Goal: Entertainment & Leisure: Consume media (video, audio)

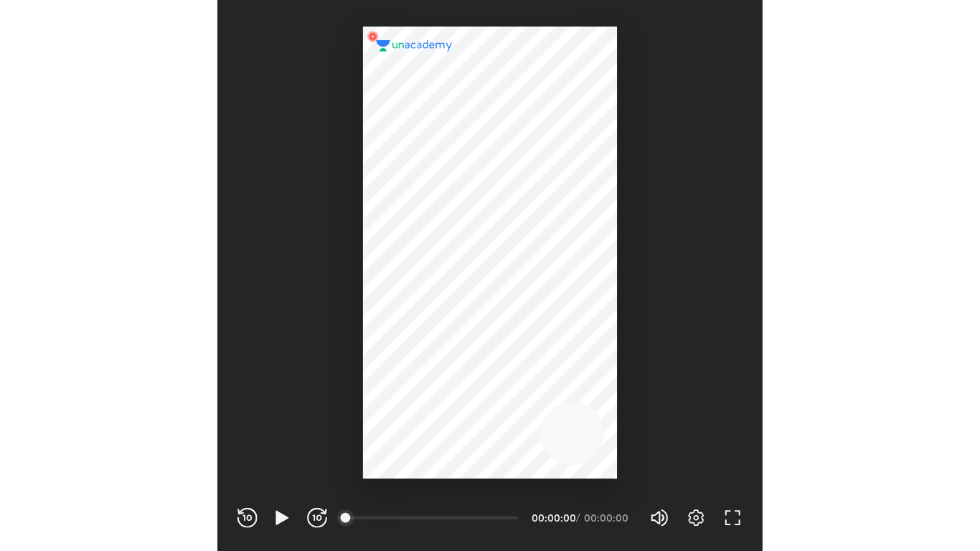
scroll to position [476, 471]
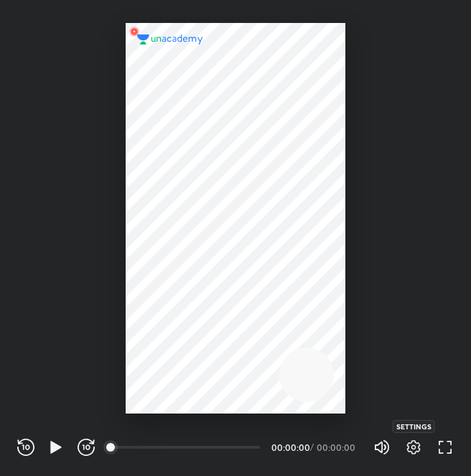
click at [412, 446] on icon "button" at bounding box center [413, 447] width 5 height 5
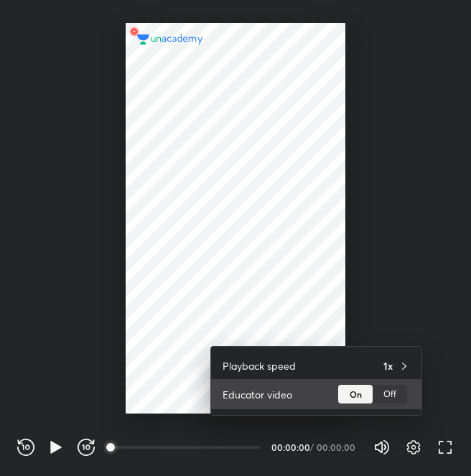
click at [387, 396] on div "Off" at bounding box center [389, 393] width 34 height 19
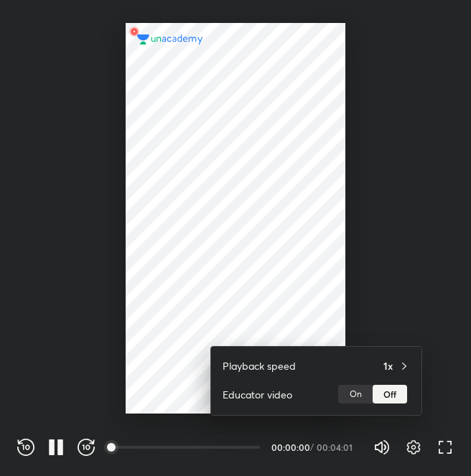
click at [224, 252] on div at bounding box center [235, 238] width 471 height 476
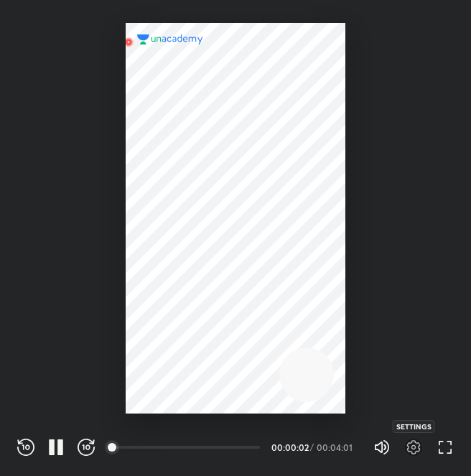
click at [415, 446] on icon "button" at bounding box center [413, 447] width 5 height 5
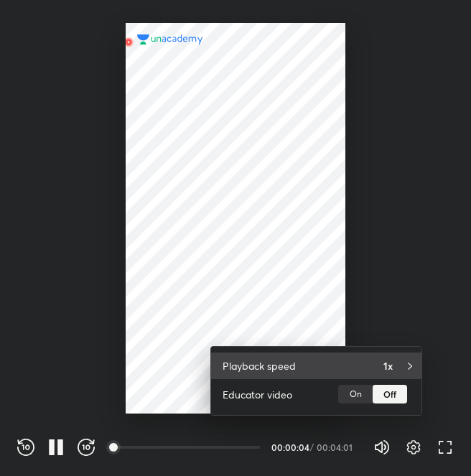
click at [393, 367] on div "1x" at bounding box center [396, 365] width 27 height 15
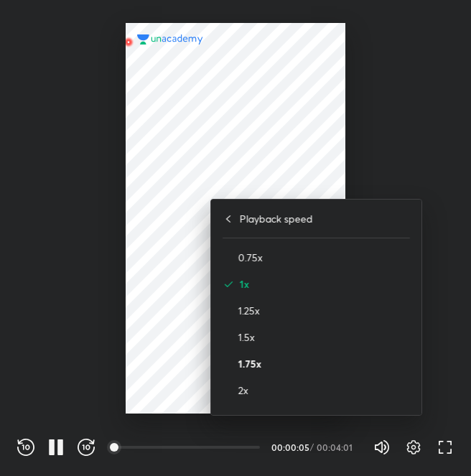
click at [270, 363] on h4 "1.75x" at bounding box center [323, 363] width 171 height 15
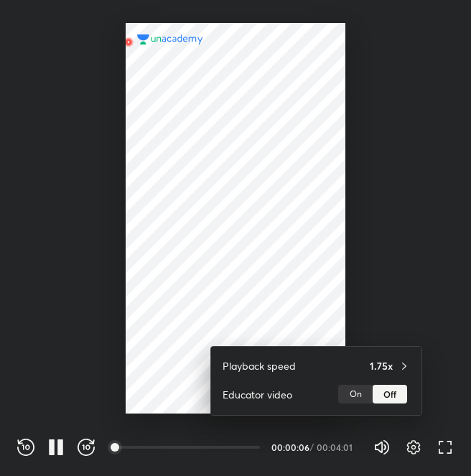
click at [215, 250] on div at bounding box center [235, 238] width 471 height 476
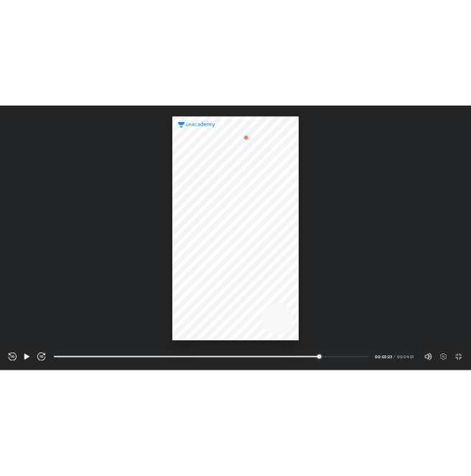
scroll to position [551, 980]
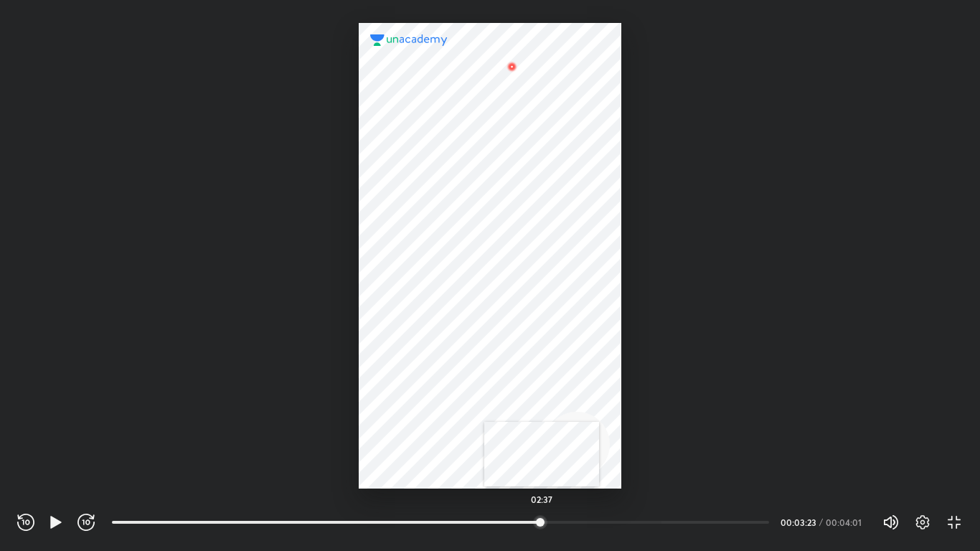
drag, startPoint x: 661, startPoint y: 522, endPoint x: 521, endPoint y: 519, distance: 140.6
click at [470, 475] on div at bounding box center [539, 521] width 11 height 11
drag, startPoint x: 521, startPoint y: 519, endPoint x: 466, endPoint y: 516, distance: 54.6
click at [470, 475] on div at bounding box center [519, 521] width 11 height 11
drag, startPoint x: 466, startPoint y: 516, endPoint x: 419, endPoint y: 509, distance: 47.9
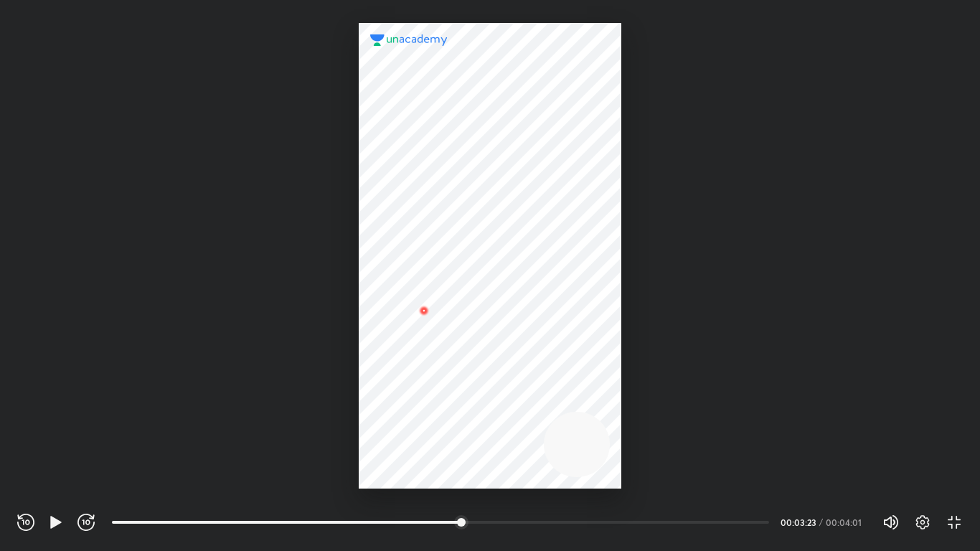
click at [419, 475] on div "02:08" at bounding box center [446, 522] width 668 height 17
drag, startPoint x: 417, startPoint y: 519, endPoint x: 369, endPoint y: 514, distance: 48.3
click at [369, 475] on div "01:38" at bounding box center [446, 522] width 668 height 17
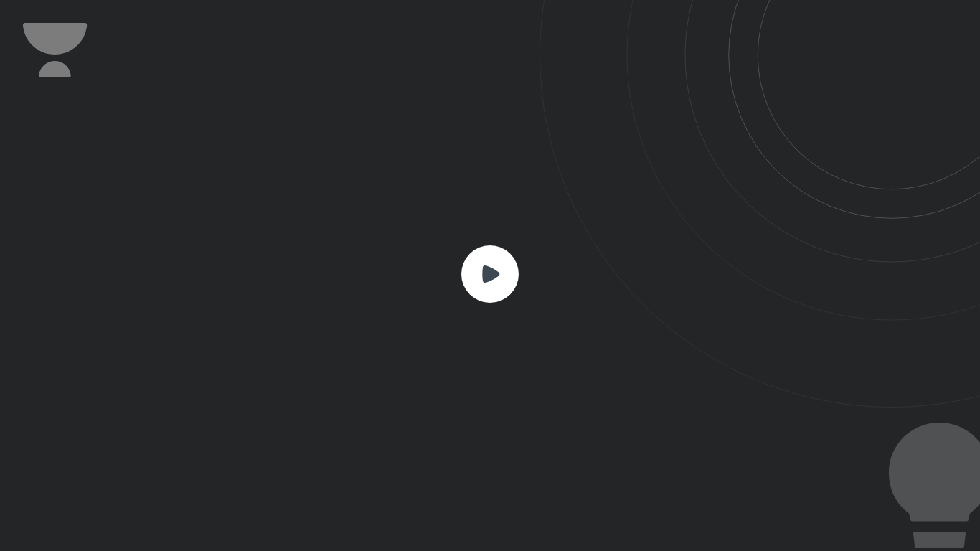
click at [470, 472] on div at bounding box center [490, 275] width 980 height 551
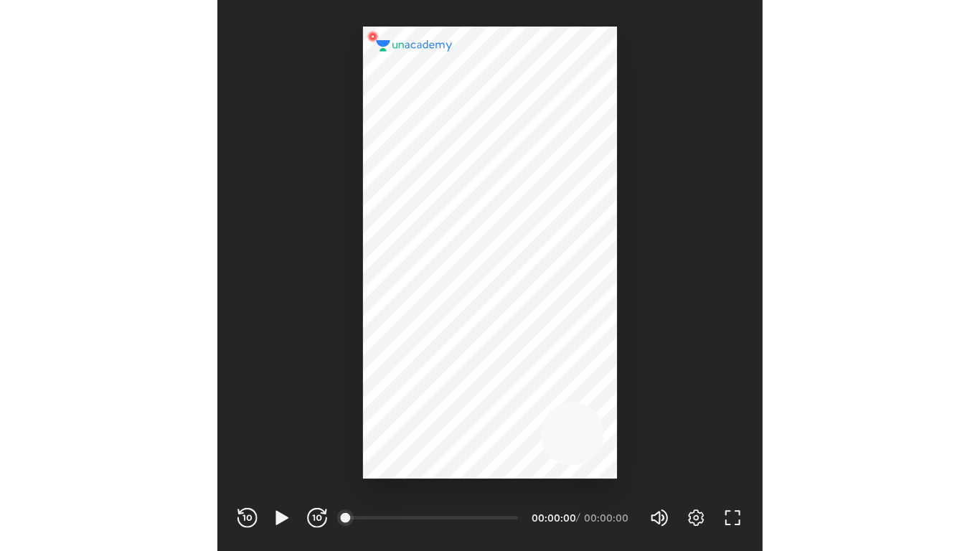
scroll to position [476, 471]
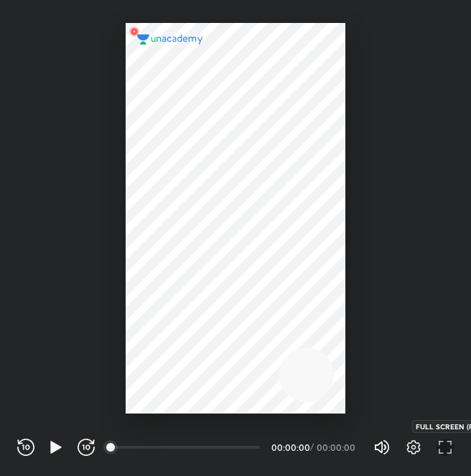
click at [443, 451] on icon "button" at bounding box center [444, 446] width 17 height 17
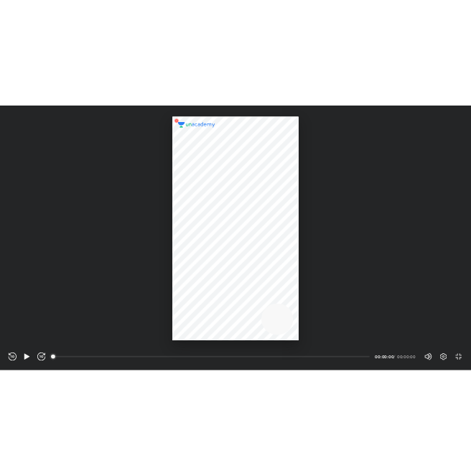
scroll to position [551, 980]
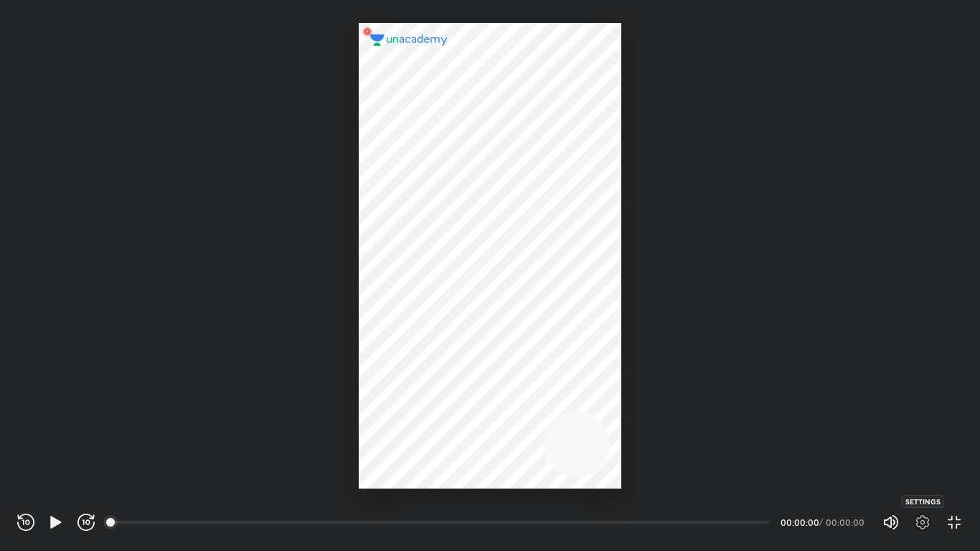
click at [470, 475] on icon "button" at bounding box center [922, 522] width 5 height 5
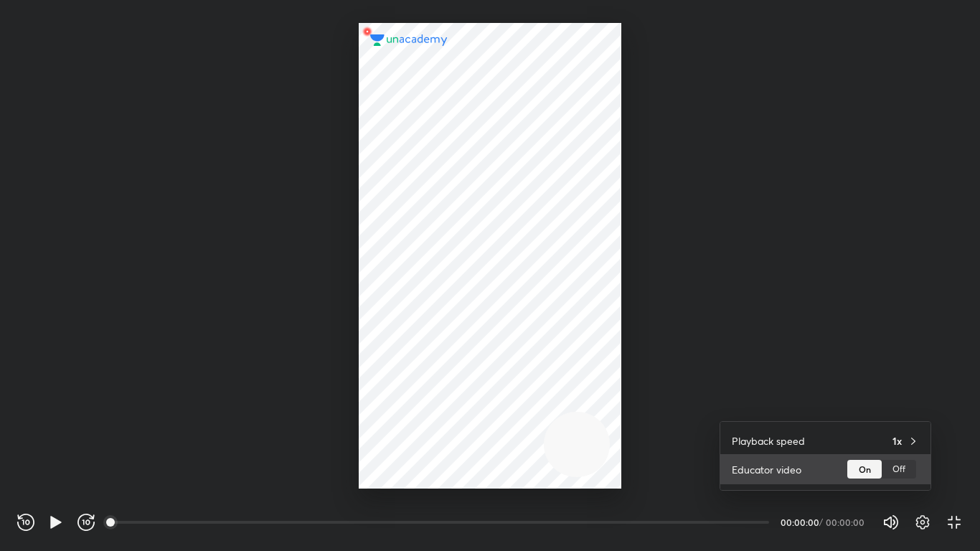
click at [470, 469] on div "Off" at bounding box center [898, 469] width 34 height 19
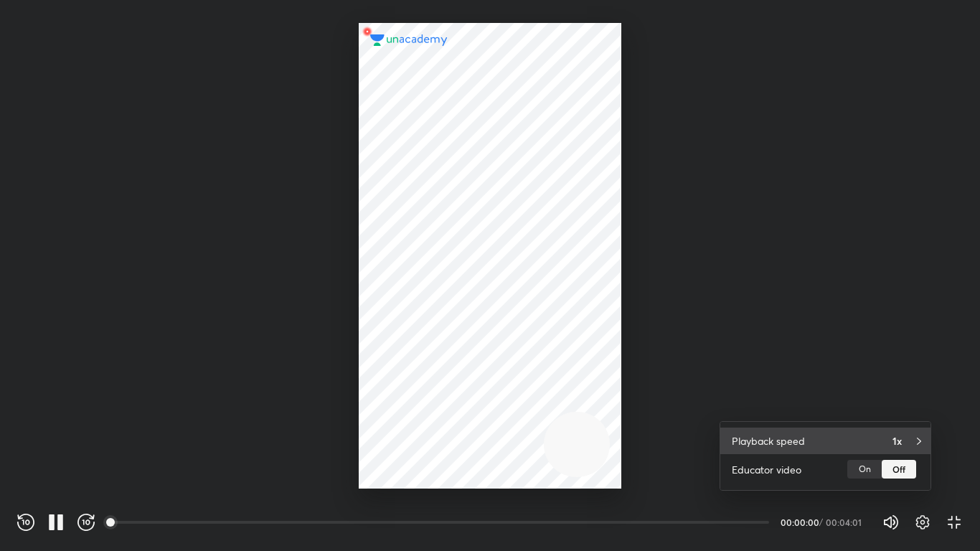
click at [470, 444] on div "1x" at bounding box center [905, 440] width 27 height 15
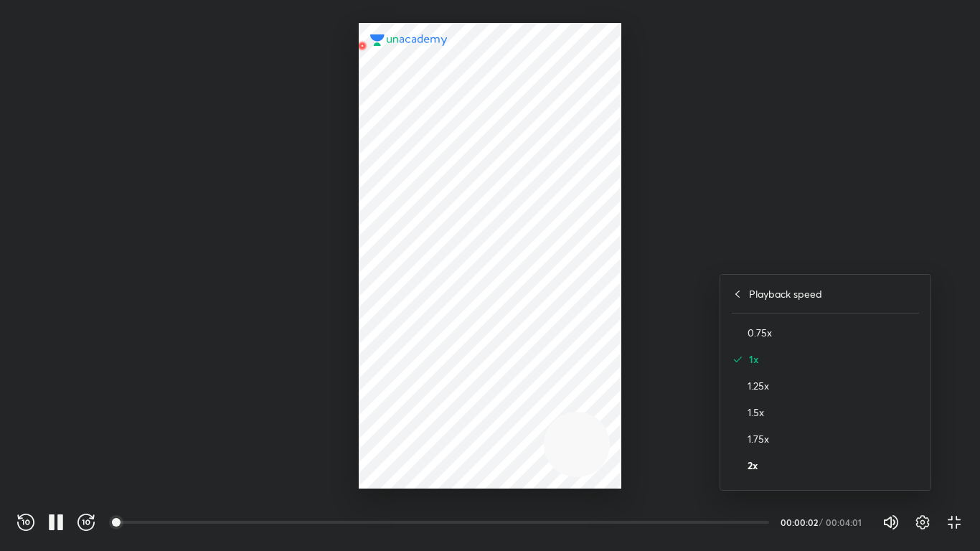
click at [470, 465] on h4 "2x" at bounding box center [832, 465] width 171 height 15
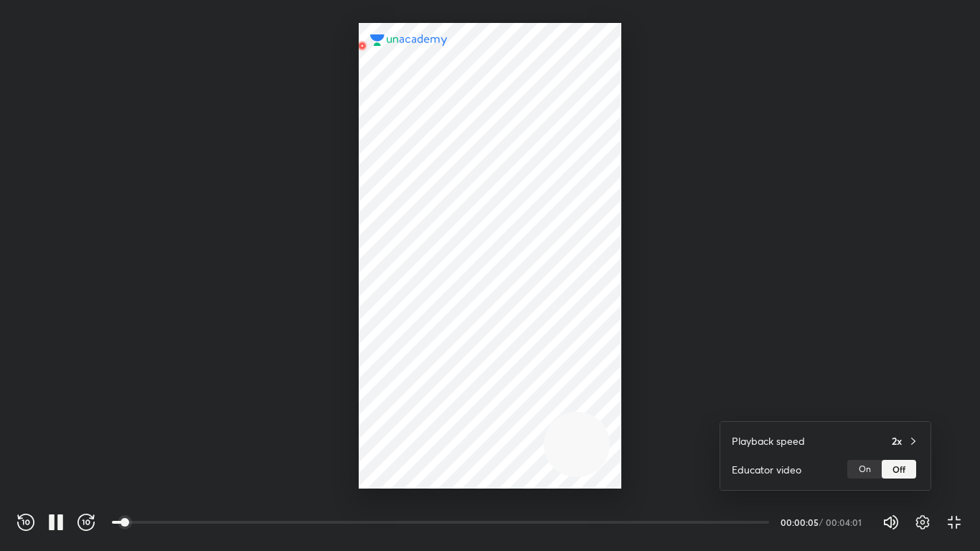
click at [470, 327] on div at bounding box center [490, 275] width 980 height 551
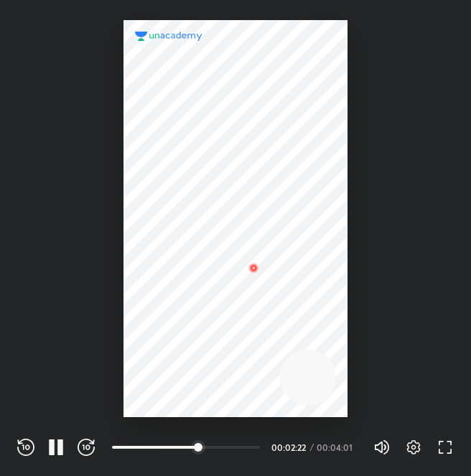
scroll to position [476, 471]
